Goal: Register for event/course

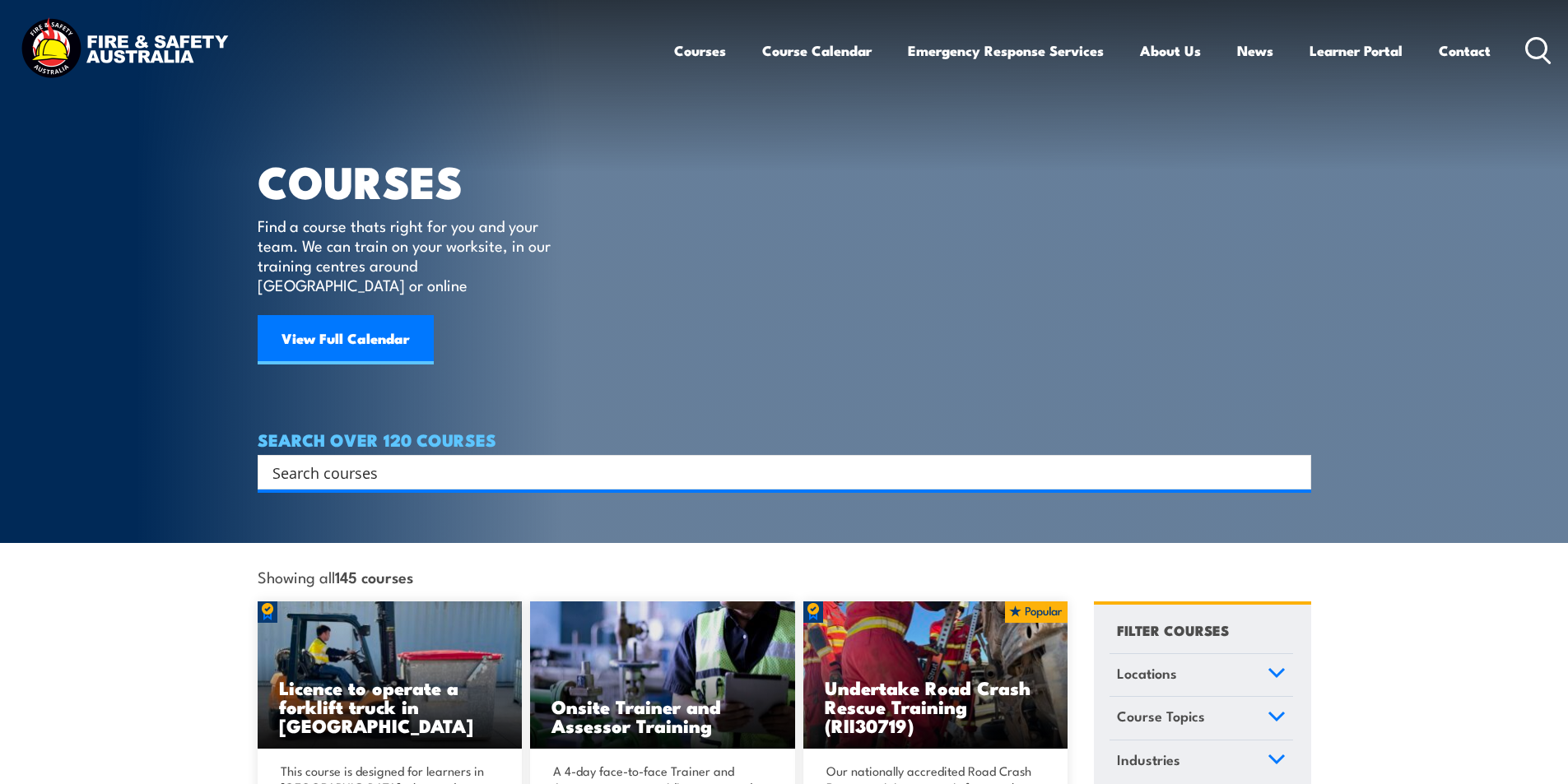
click at [352, 460] on input "Search input" at bounding box center [773, 472] width 1003 height 25
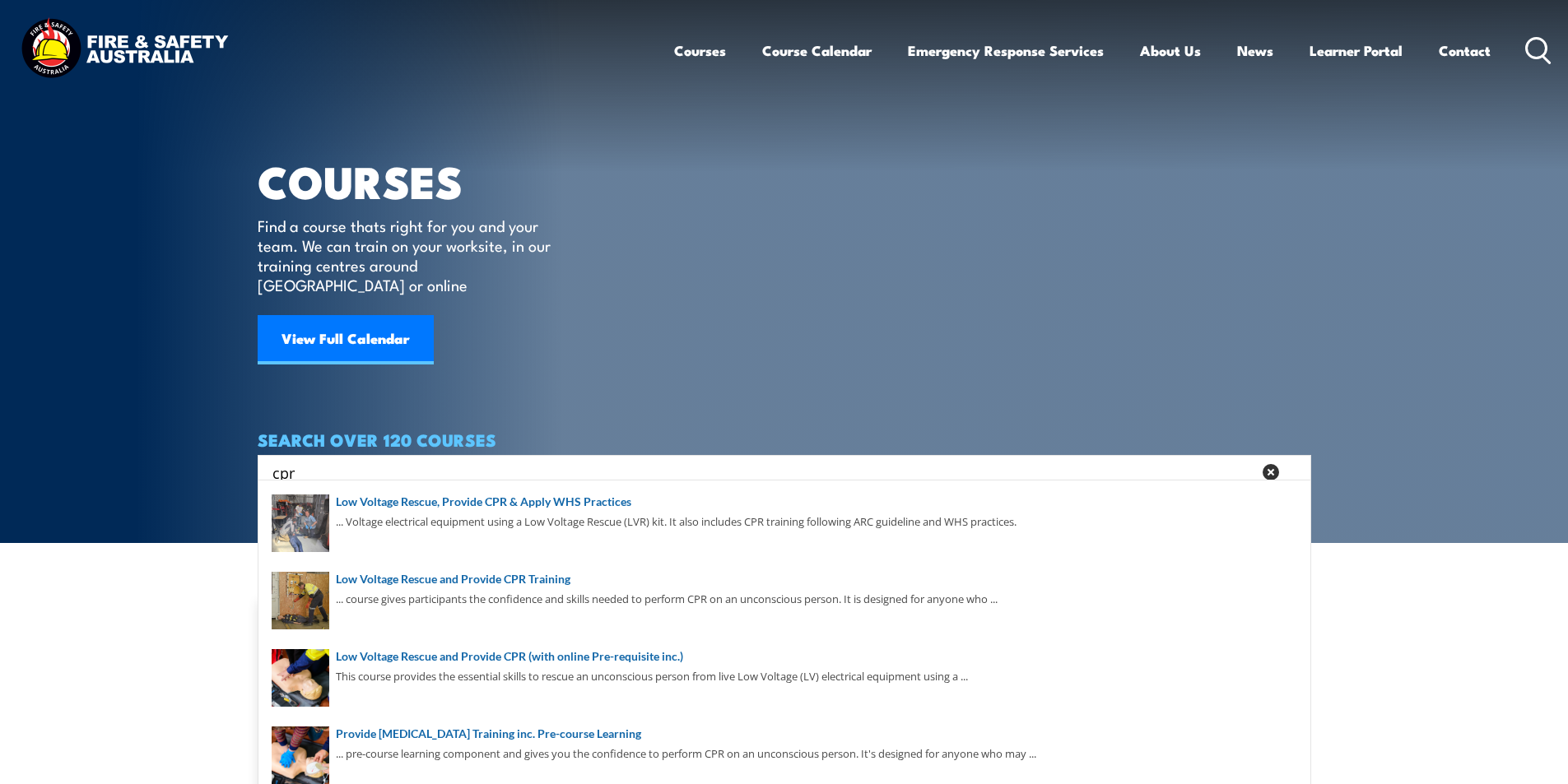
type input "cpr"
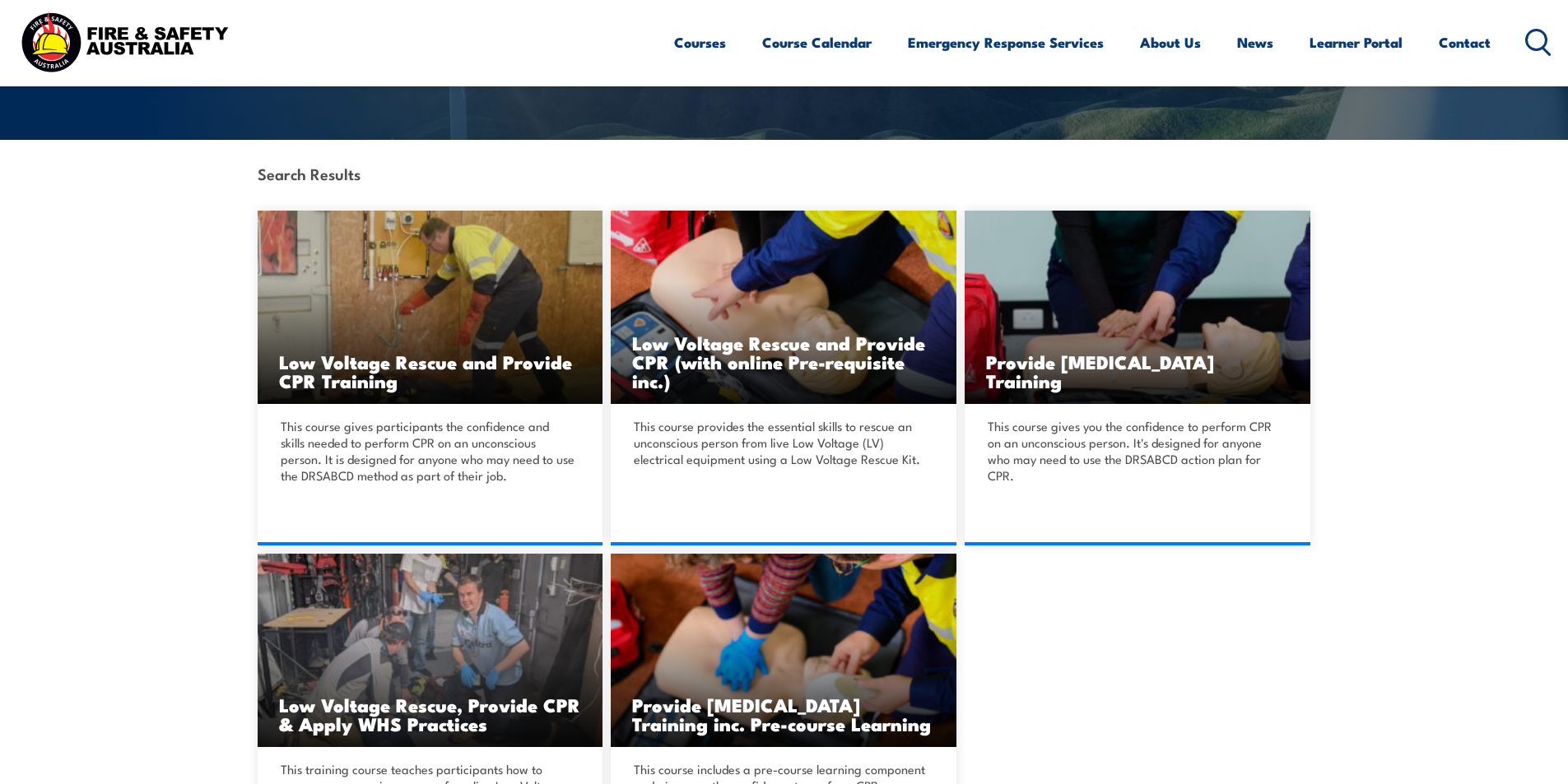
scroll to position [329, 0]
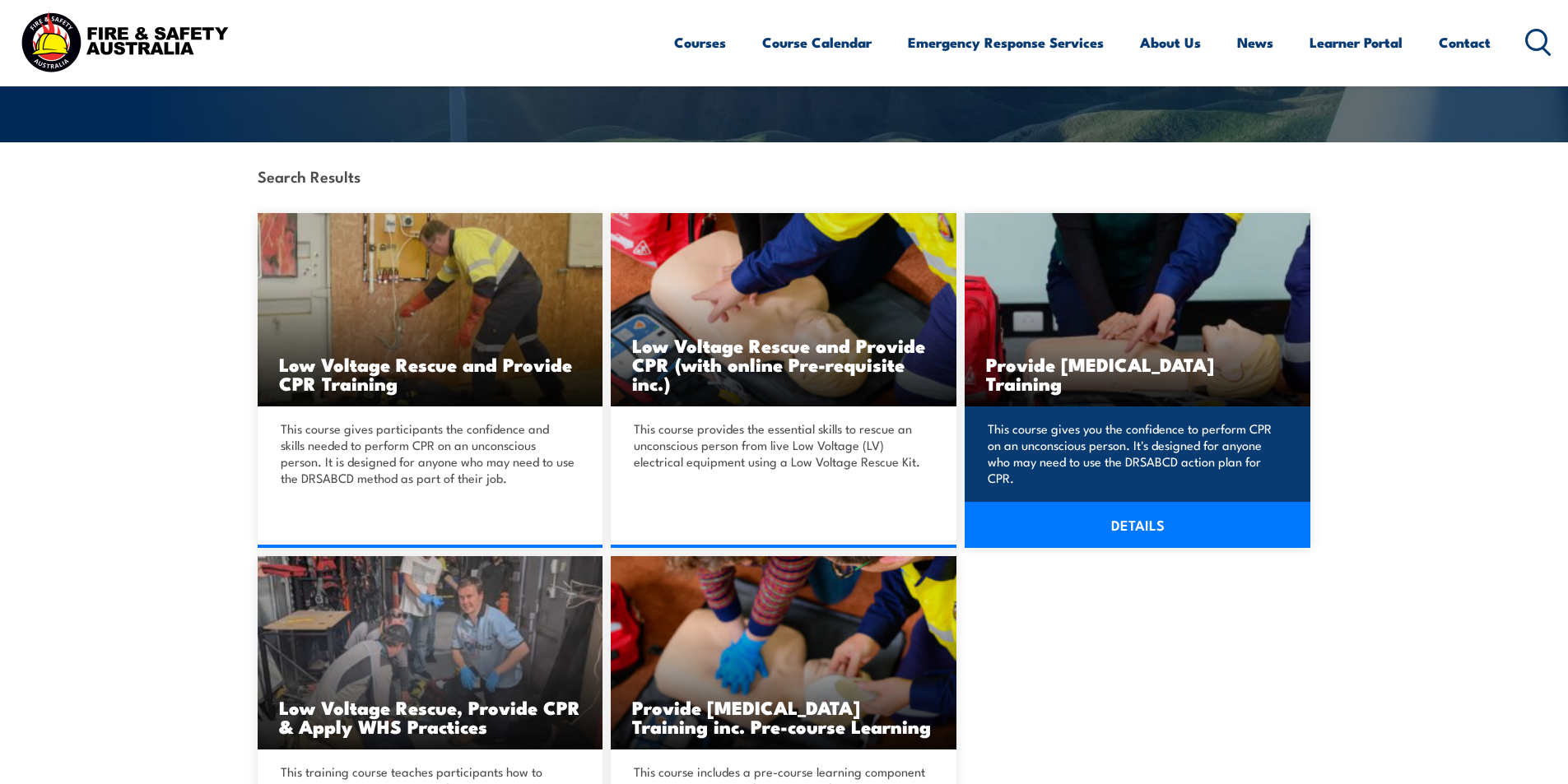
click at [1116, 522] on link "DETAILS" at bounding box center [1137, 525] width 346 height 46
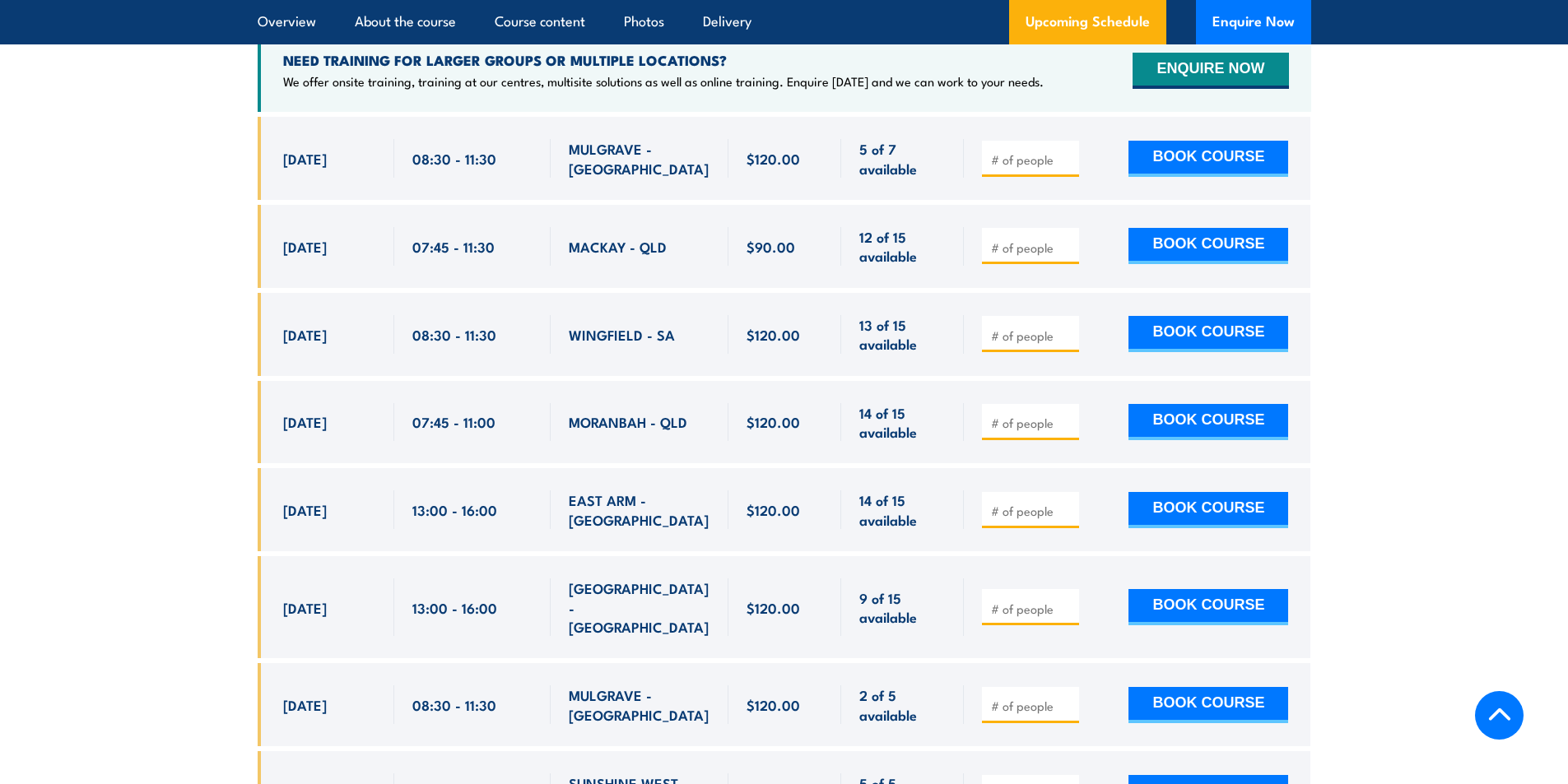
scroll to position [3045, 0]
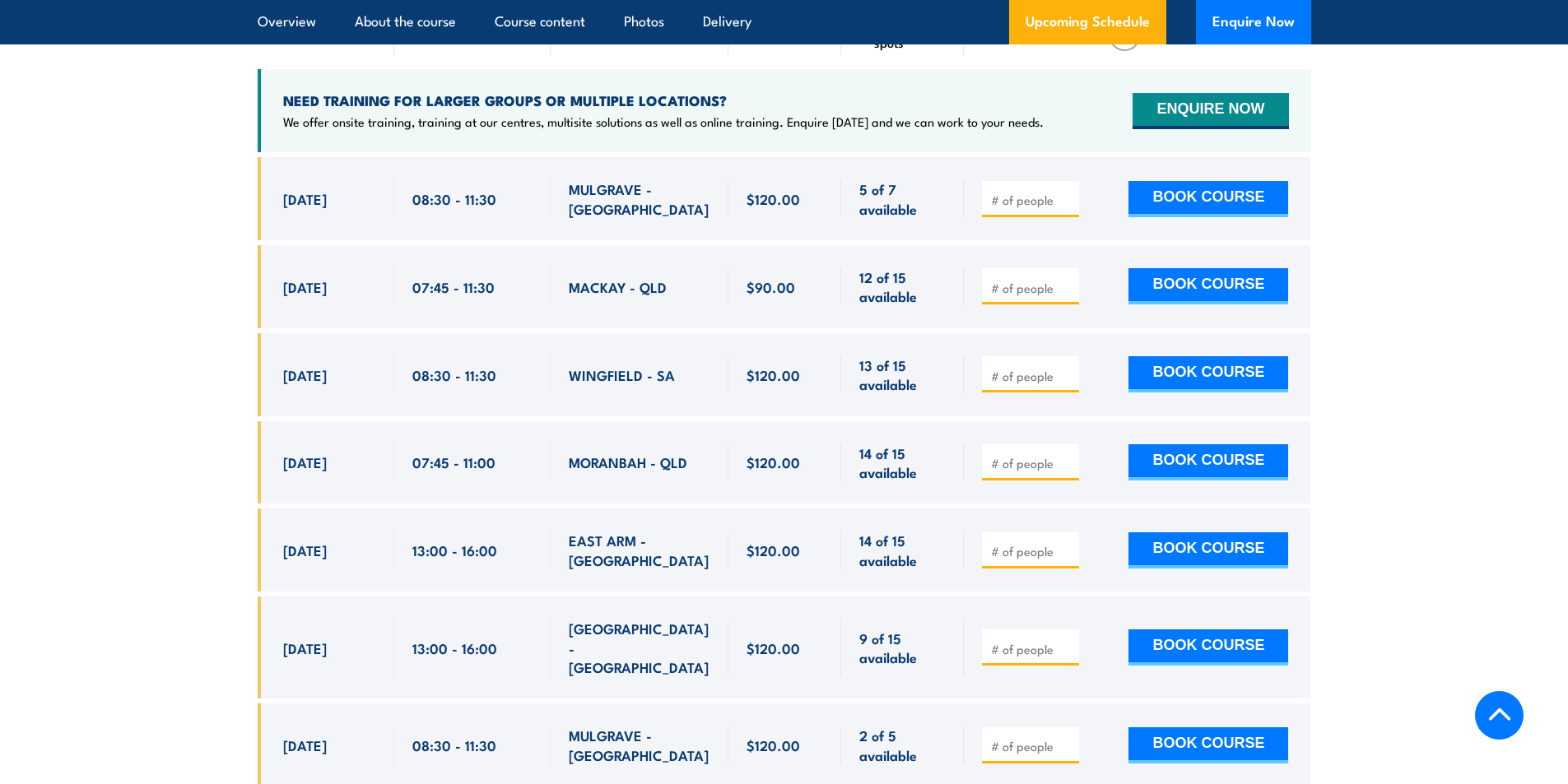
click at [1032, 208] on input "number" at bounding box center [1033, 200] width 83 height 16
type input "2"
click at [1009, 208] on input "2" at bounding box center [1033, 200] width 83 height 16
